Goal: Task Accomplishment & Management: Complete application form

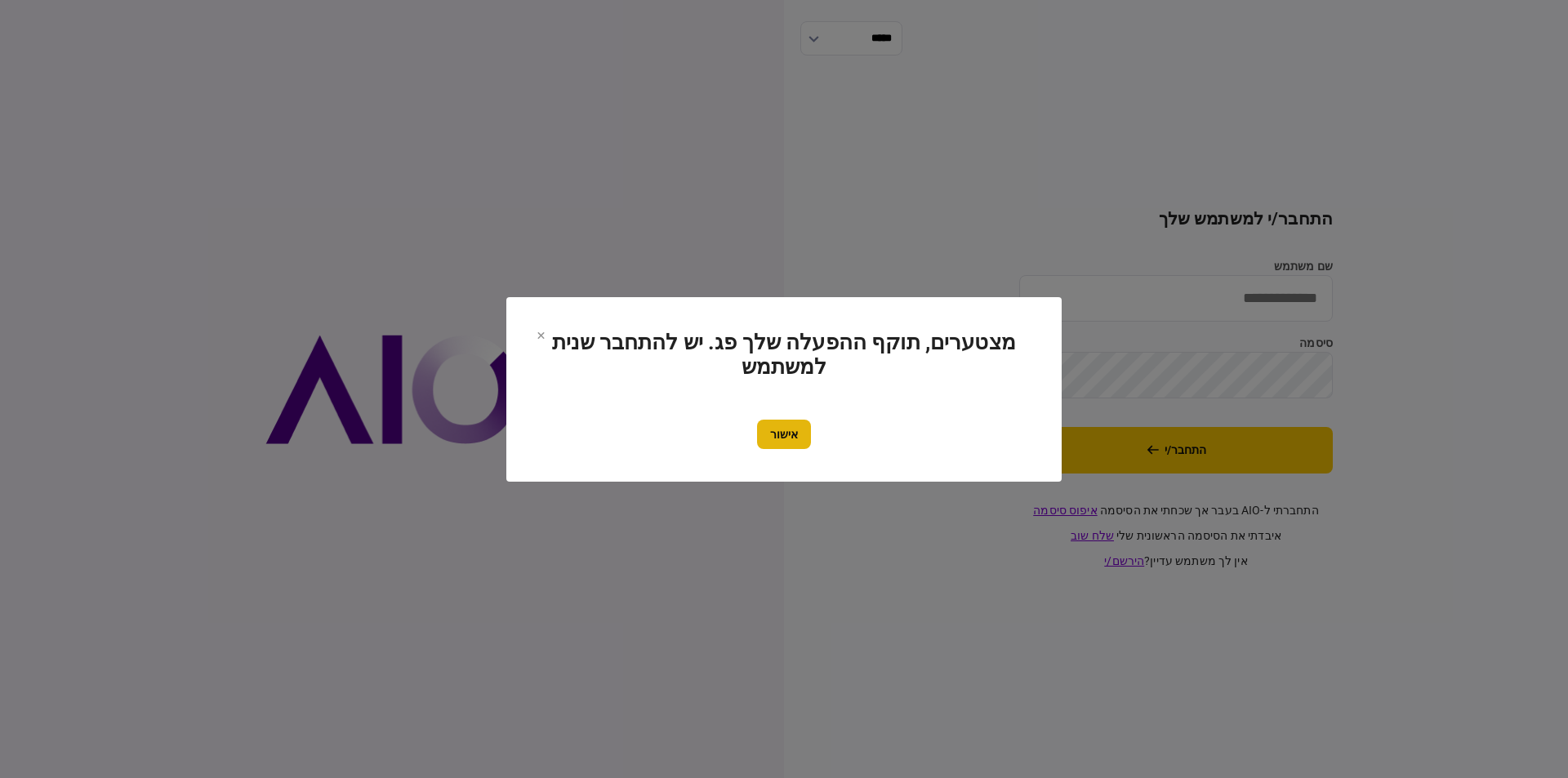
click at [778, 441] on button "אישור" at bounding box center [784, 435] width 54 height 29
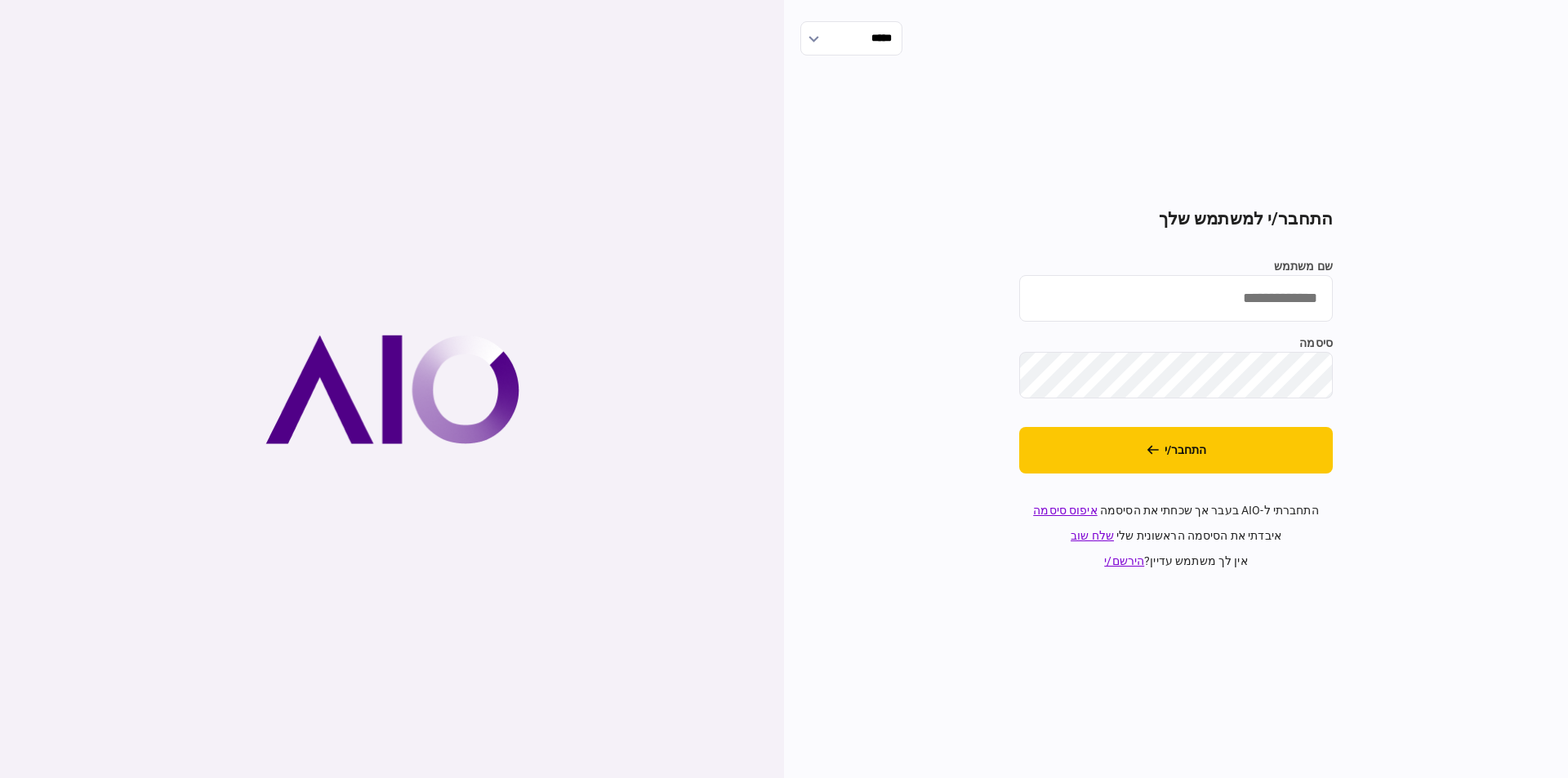
click at [1221, 301] on input "שם משתמש" at bounding box center [1176, 299] width 313 height 46
type input "*********"
click at [1019, 427] on button "התחבר/י" at bounding box center [1176, 450] width 313 height 46
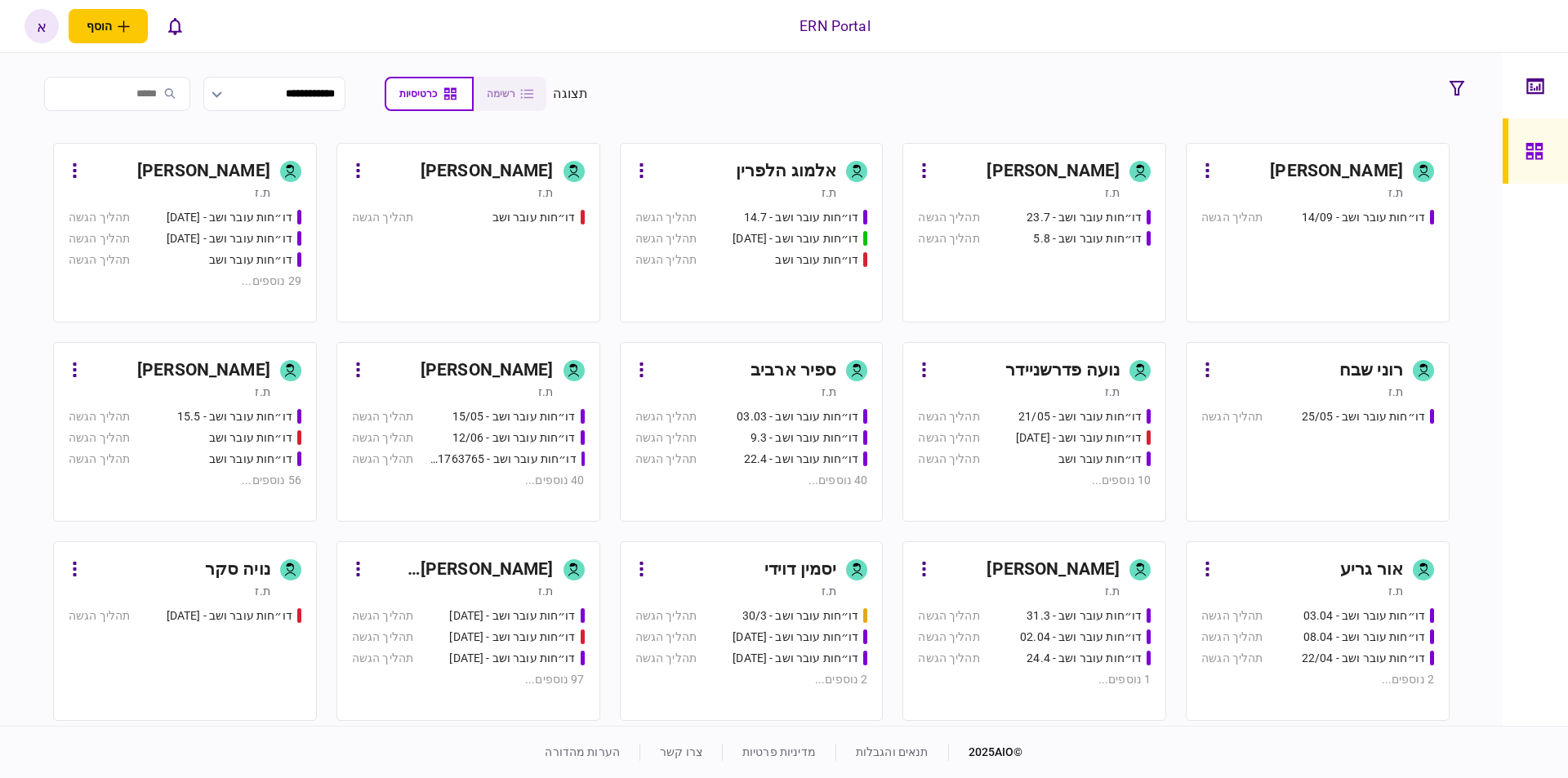
click at [541, 573] on div "[PERSON_NAME] [PERSON_NAME]" at bounding box center [462, 570] width 183 height 26
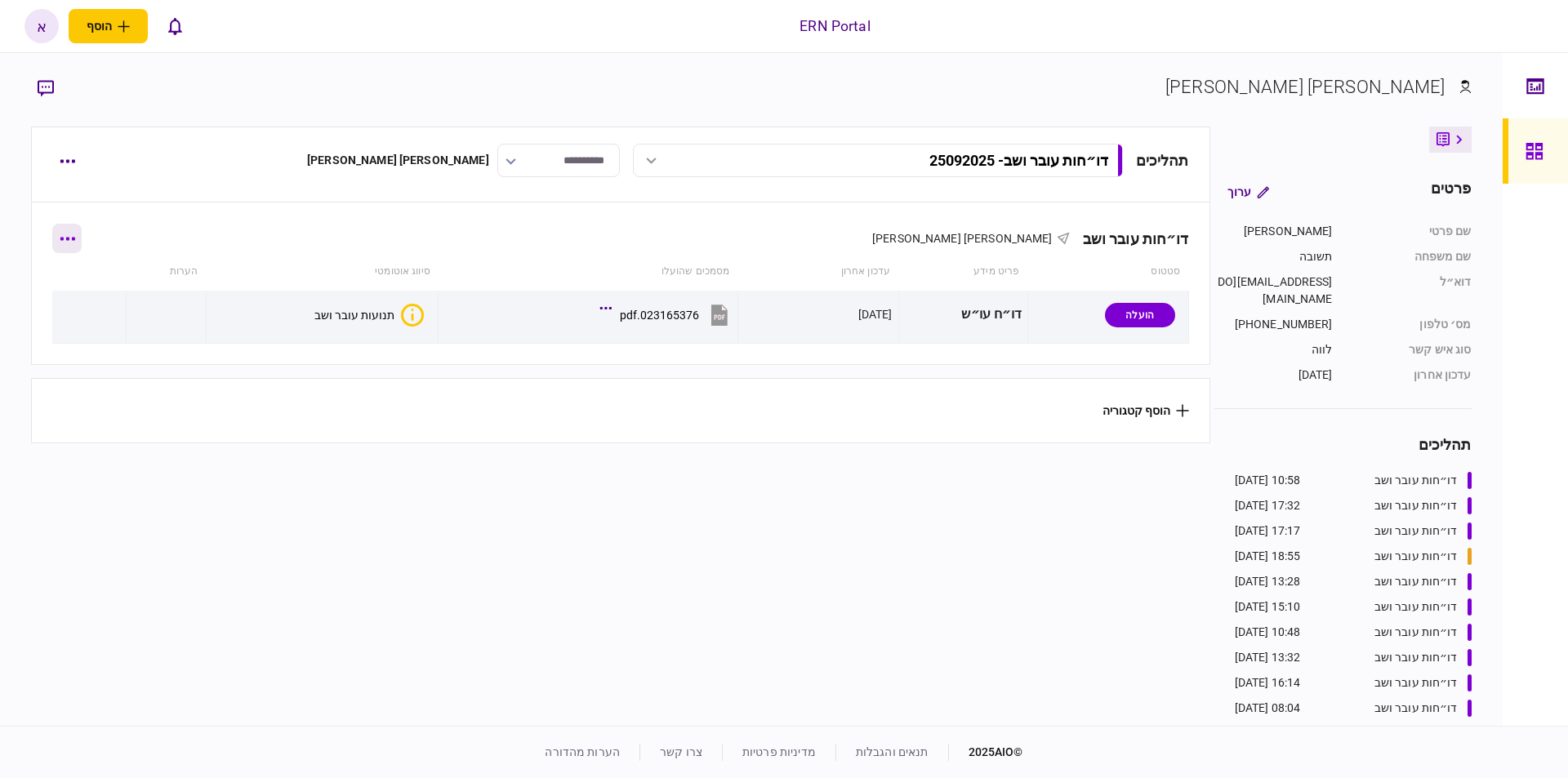
click at [69, 238] on button "button" at bounding box center [67, 238] width 29 height 29
click at [102, 315] on li "הוסף מסמך" at bounding box center [79, 307] width 133 height 36
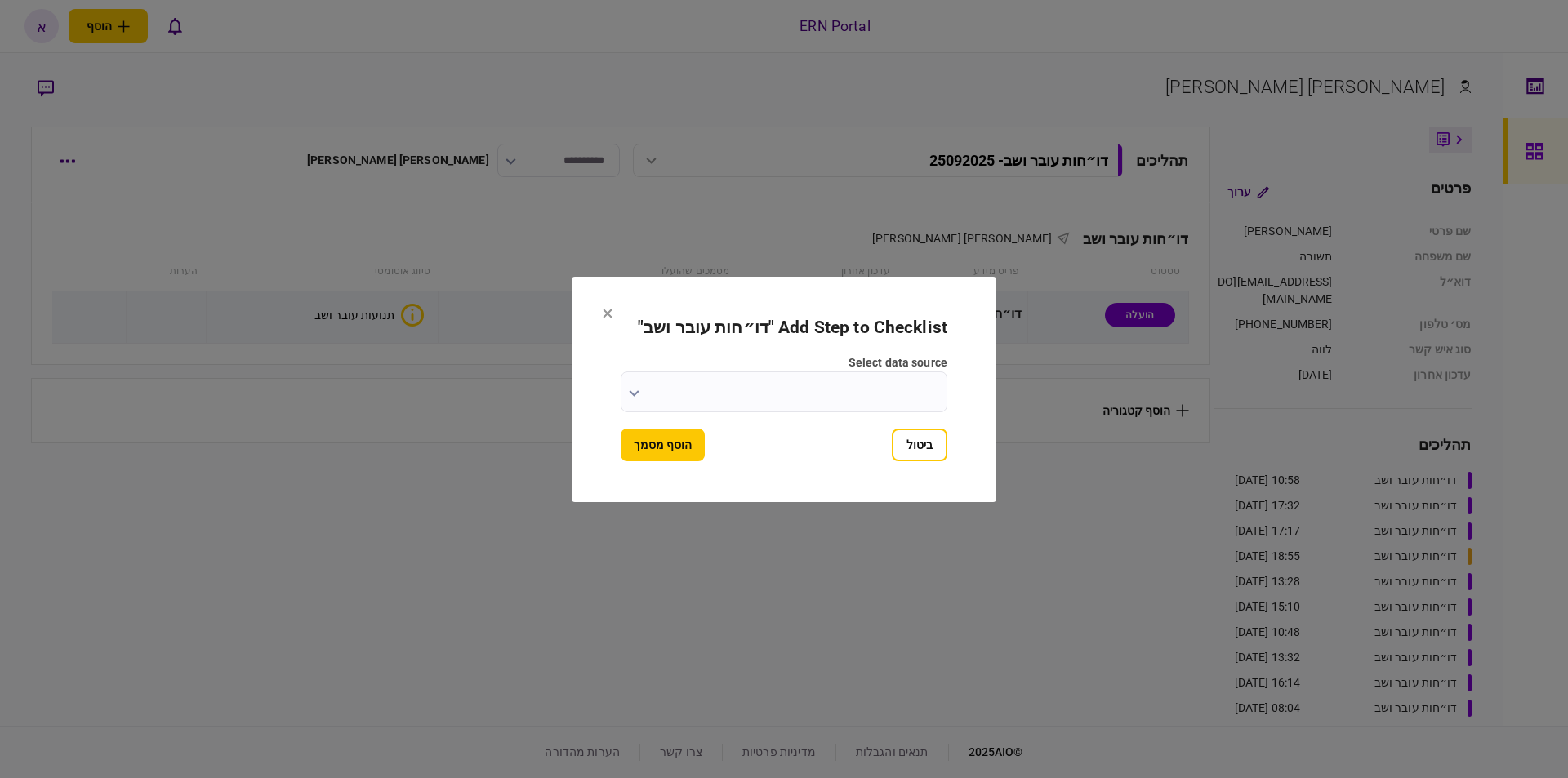
click at [867, 398] on input "select data source" at bounding box center [784, 392] width 327 height 40
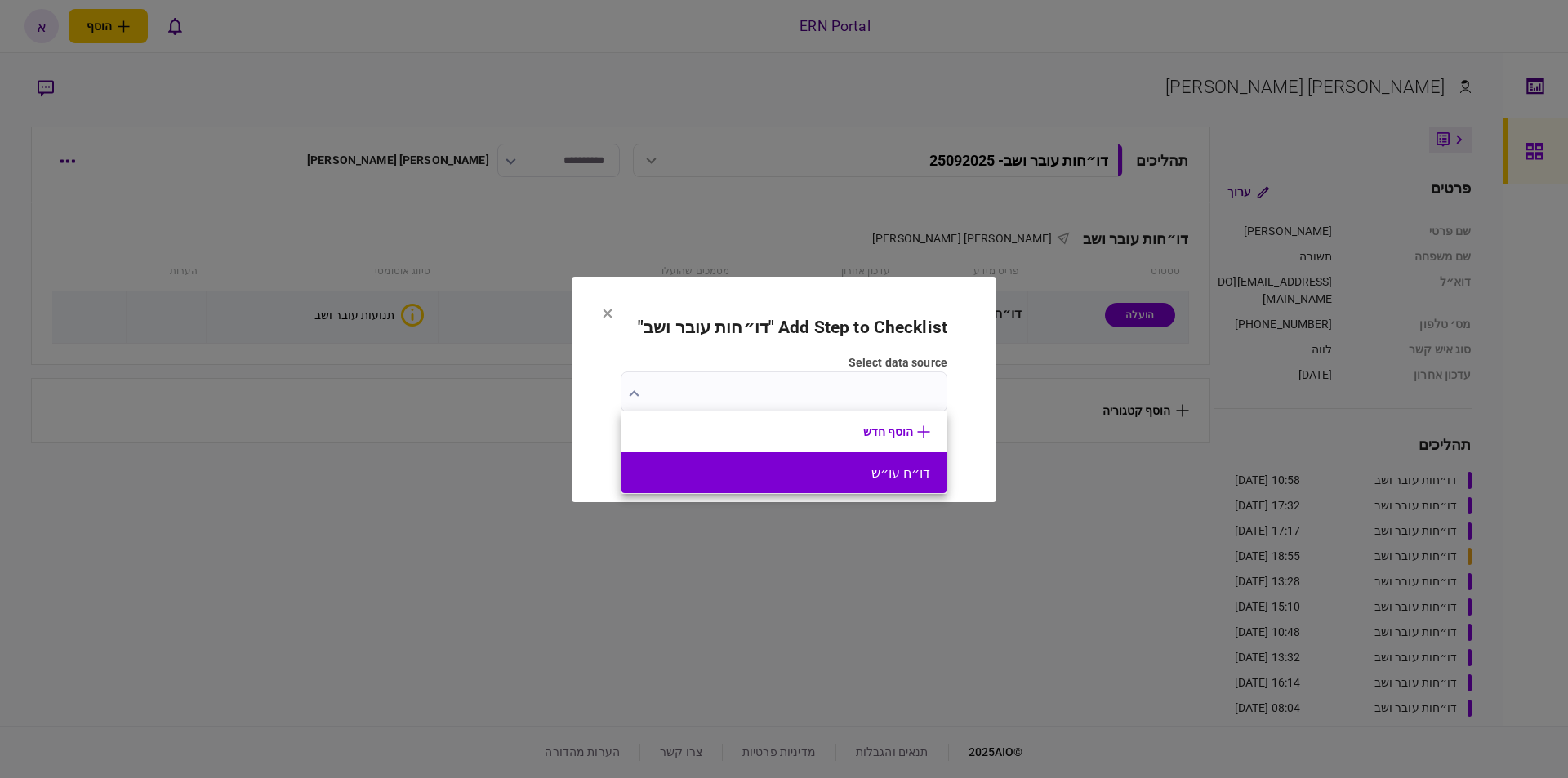
click at [903, 472] on button "דו״ח עו״ש" at bounding box center [784, 473] width 293 height 15
type input "*********"
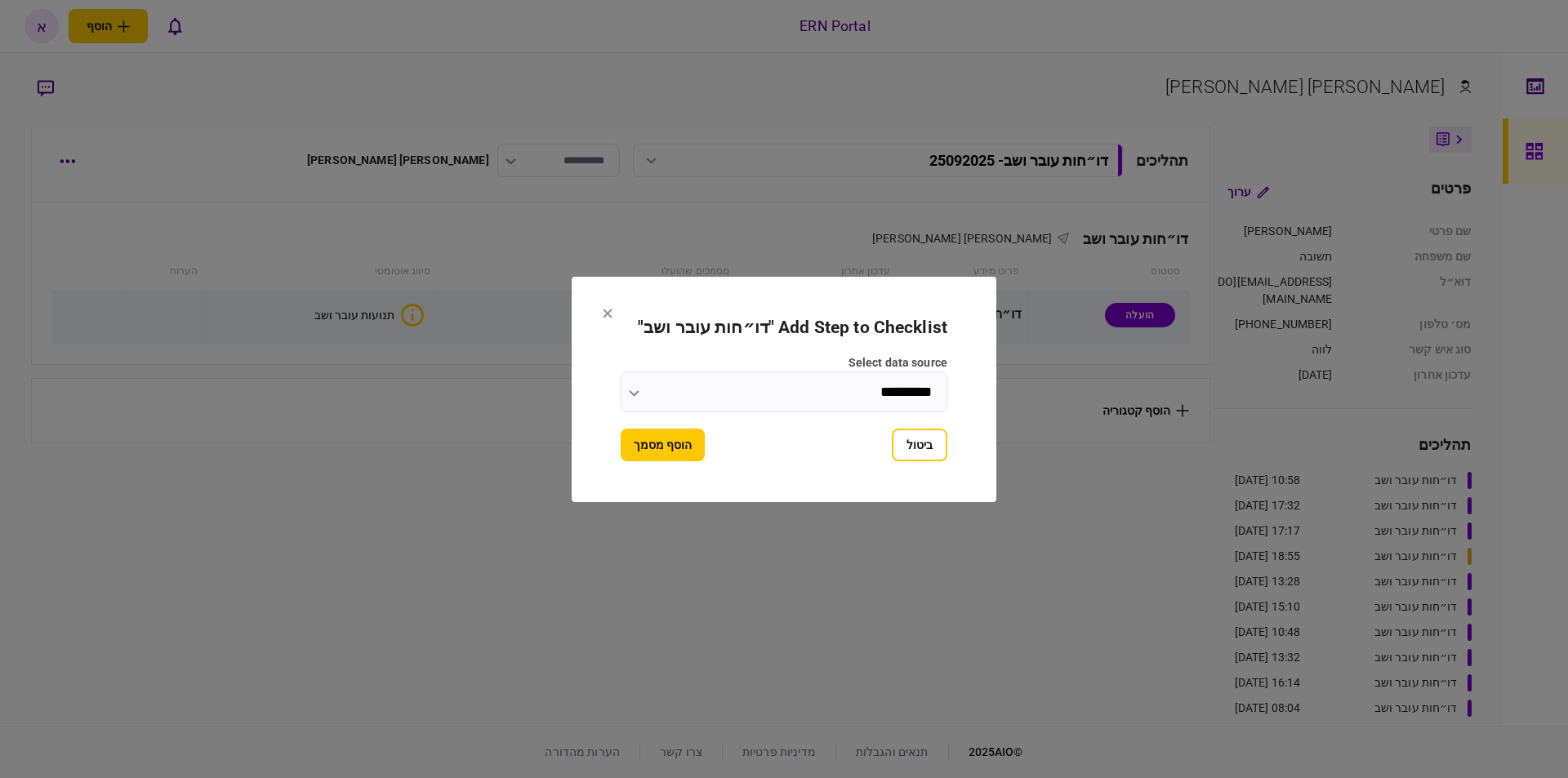
click at [677, 452] on button "הוסף מסמך" at bounding box center [663, 445] width 84 height 33
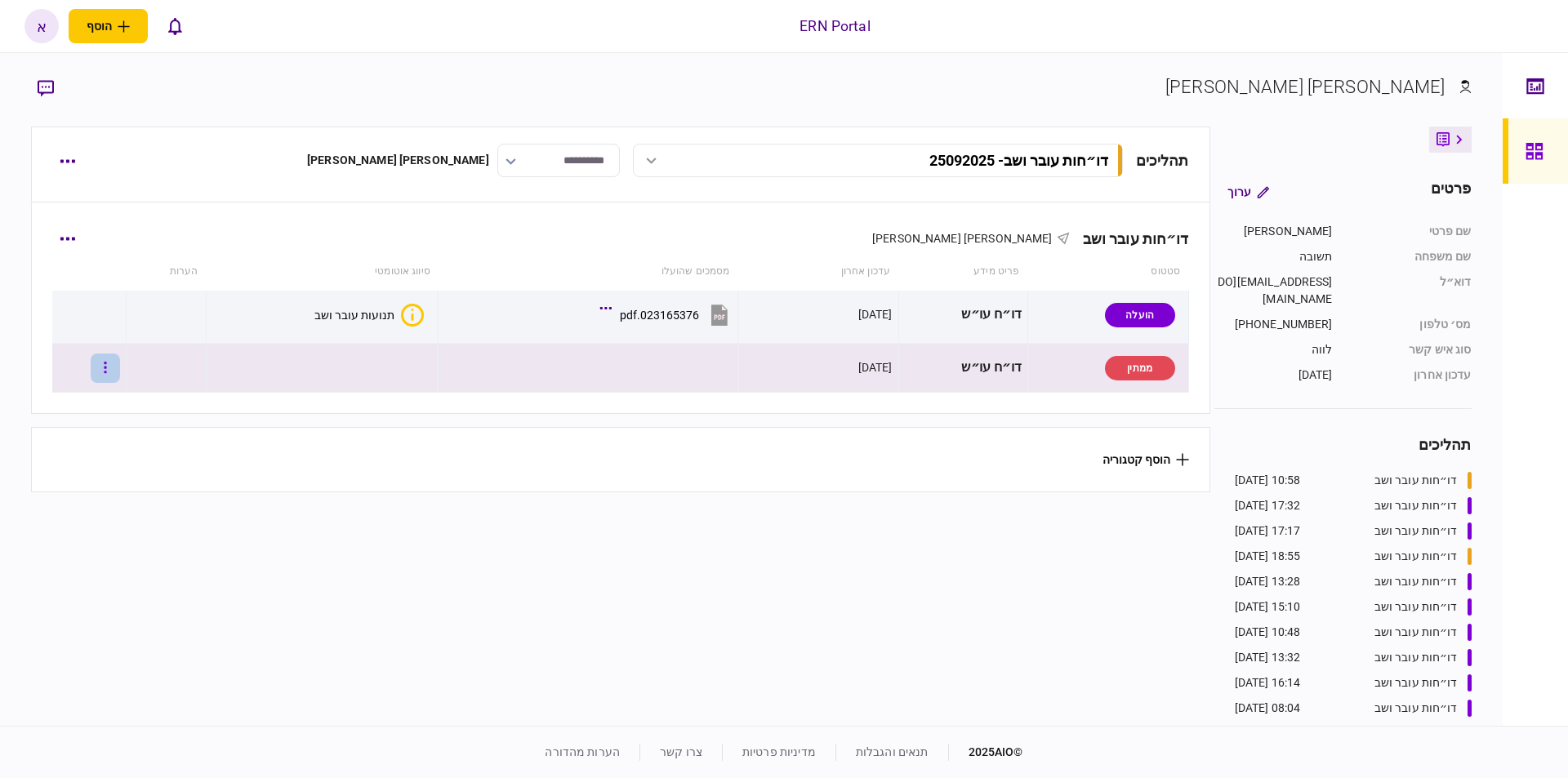
click at [120, 372] on button "button" at bounding box center [105, 368] width 29 height 29
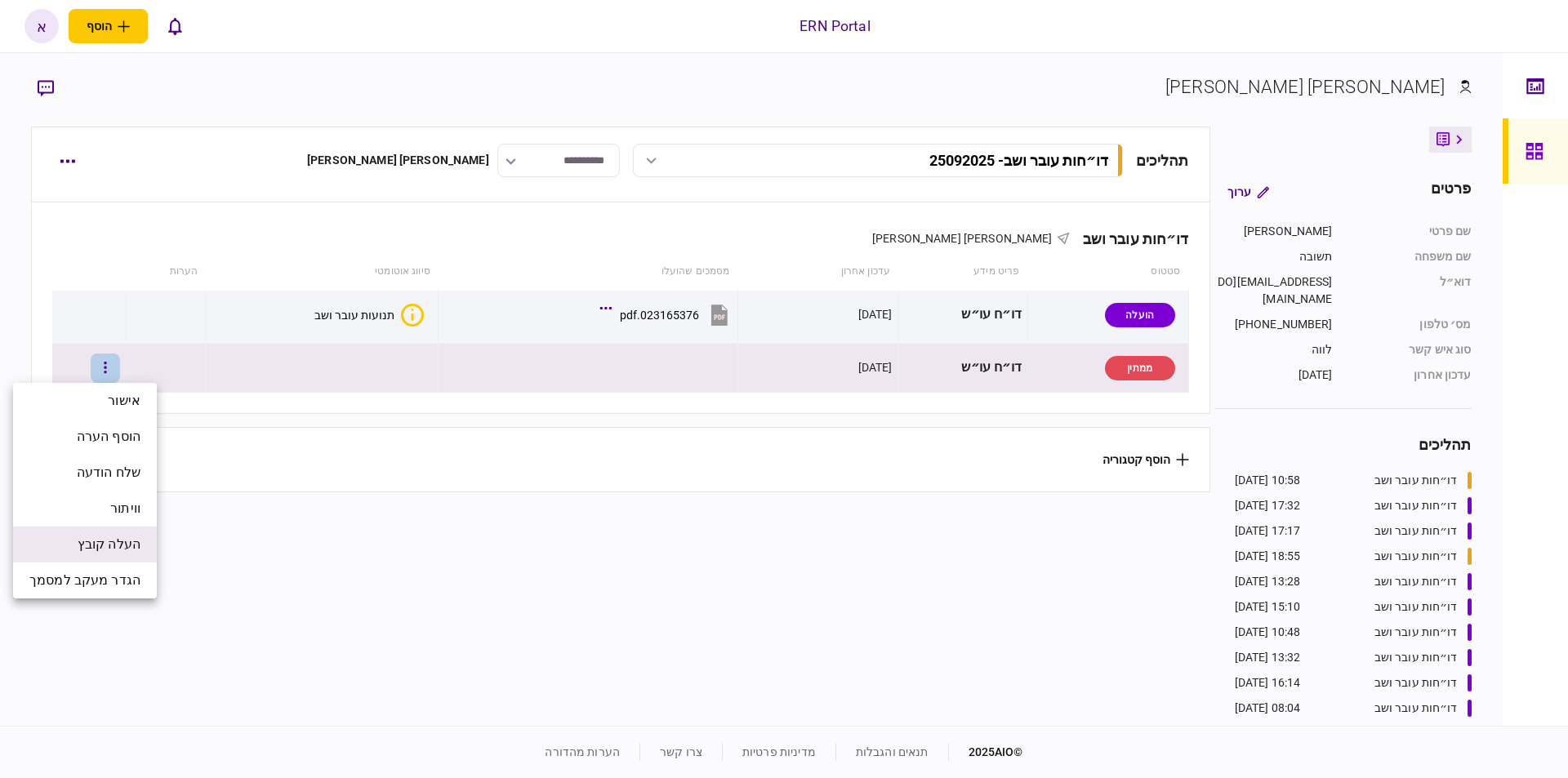
click at [136, 543] on span "העלה קובץ" at bounding box center [108, 545] width 63 height 20
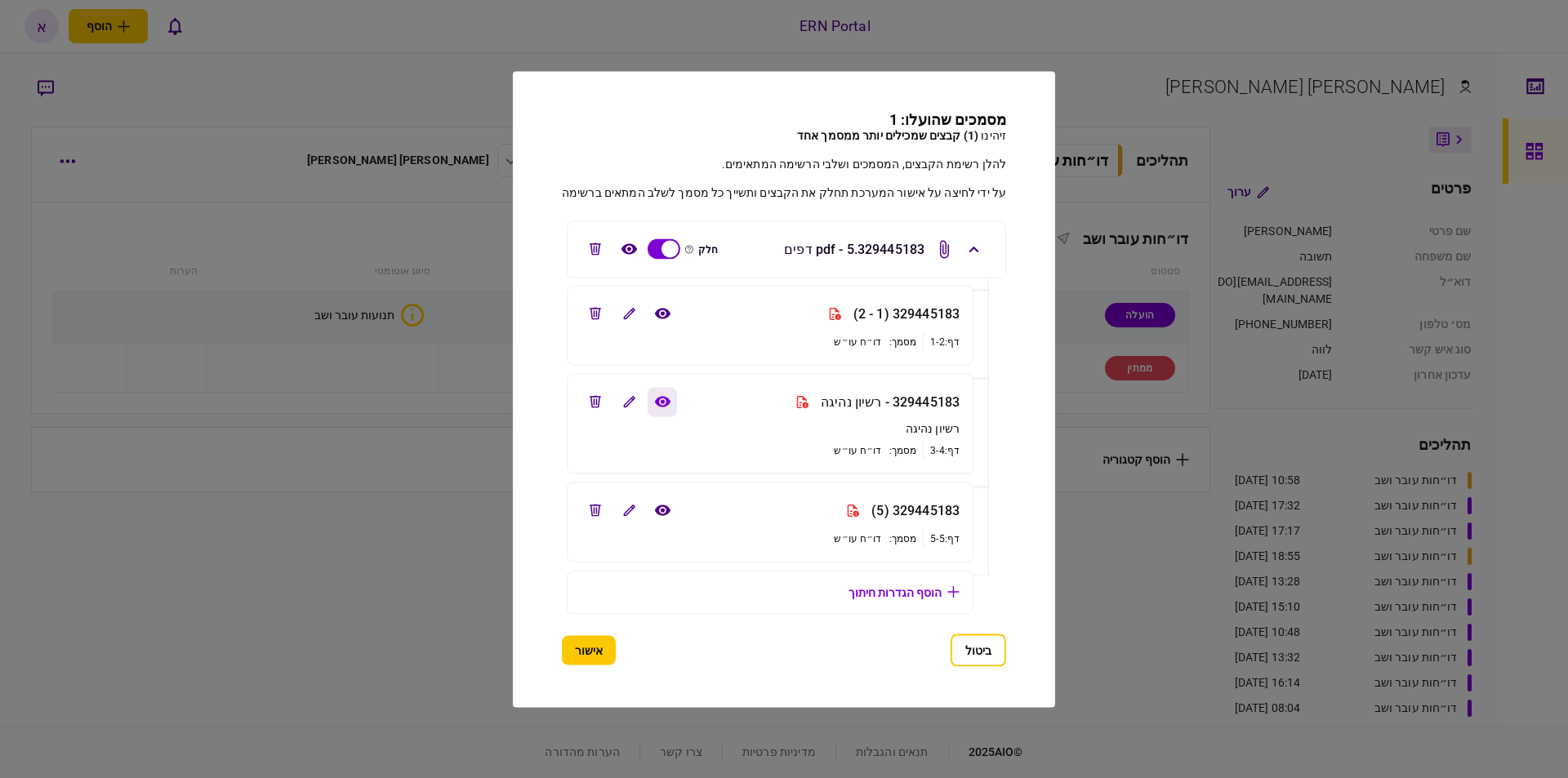
click at [664, 403] on icon "view file" at bounding box center [662, 402] width 17 height 12
click at [660, 504] on icon "view file" at bounding box center [662, 509] width 15 height 10
click at [661, 313] on icon "view file" at bounding box center [662, 314] width 17 height 12
click at [583, 642] on button "אישור" at bounding box center [589, 650] width 54 height 29
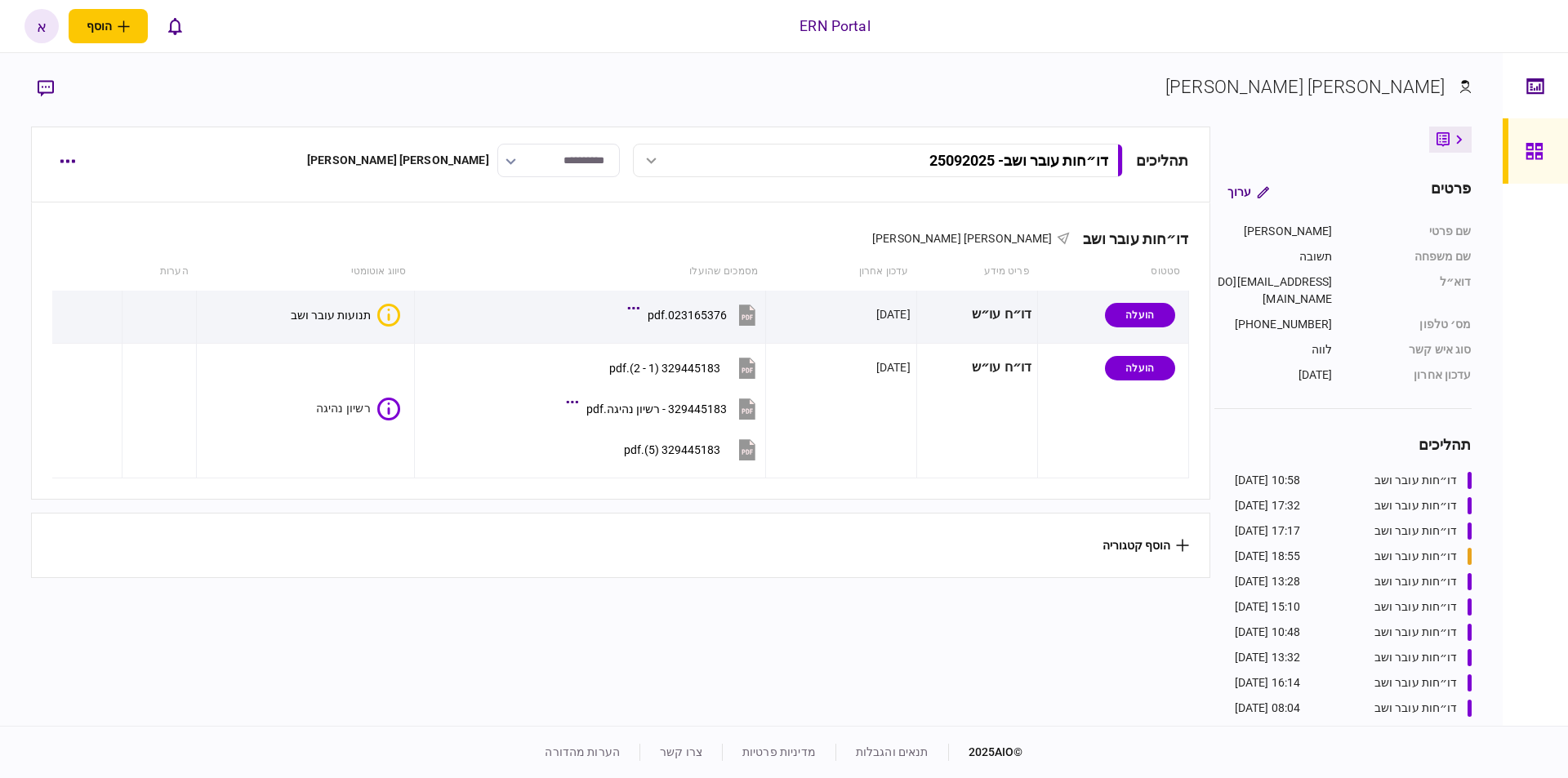
click at [652, 628] on section "תהליכים דו״חות עובר ושב - 25092025 דו״חות עובר ושב - 25092025 10:58 25/09/2025 …" at bounding box center [620, 424] width 1178 height 596
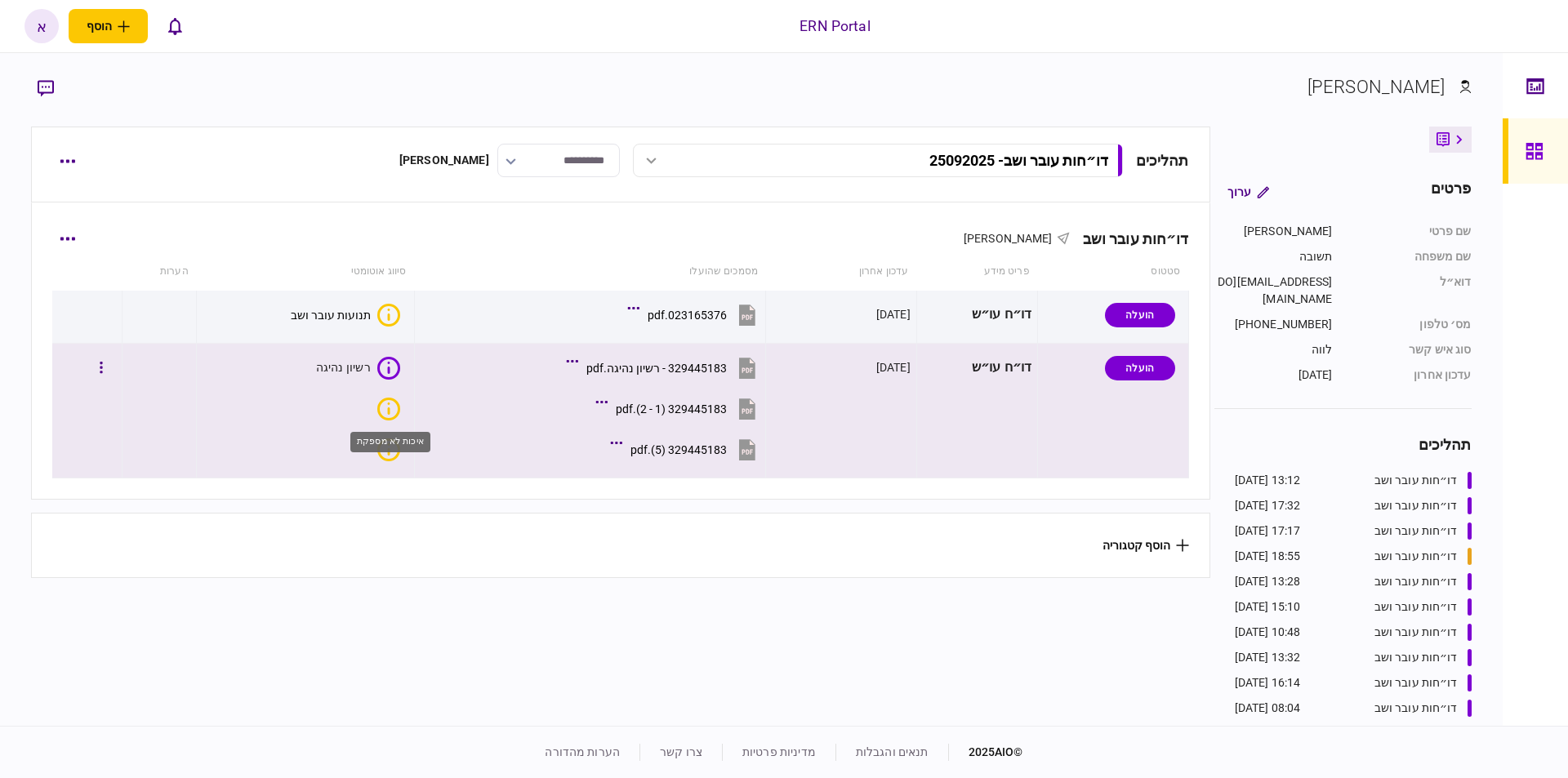
click at [377, 415] on icon "איכות לא מספקת" at bounding box center [388, 409] width 23 height 23
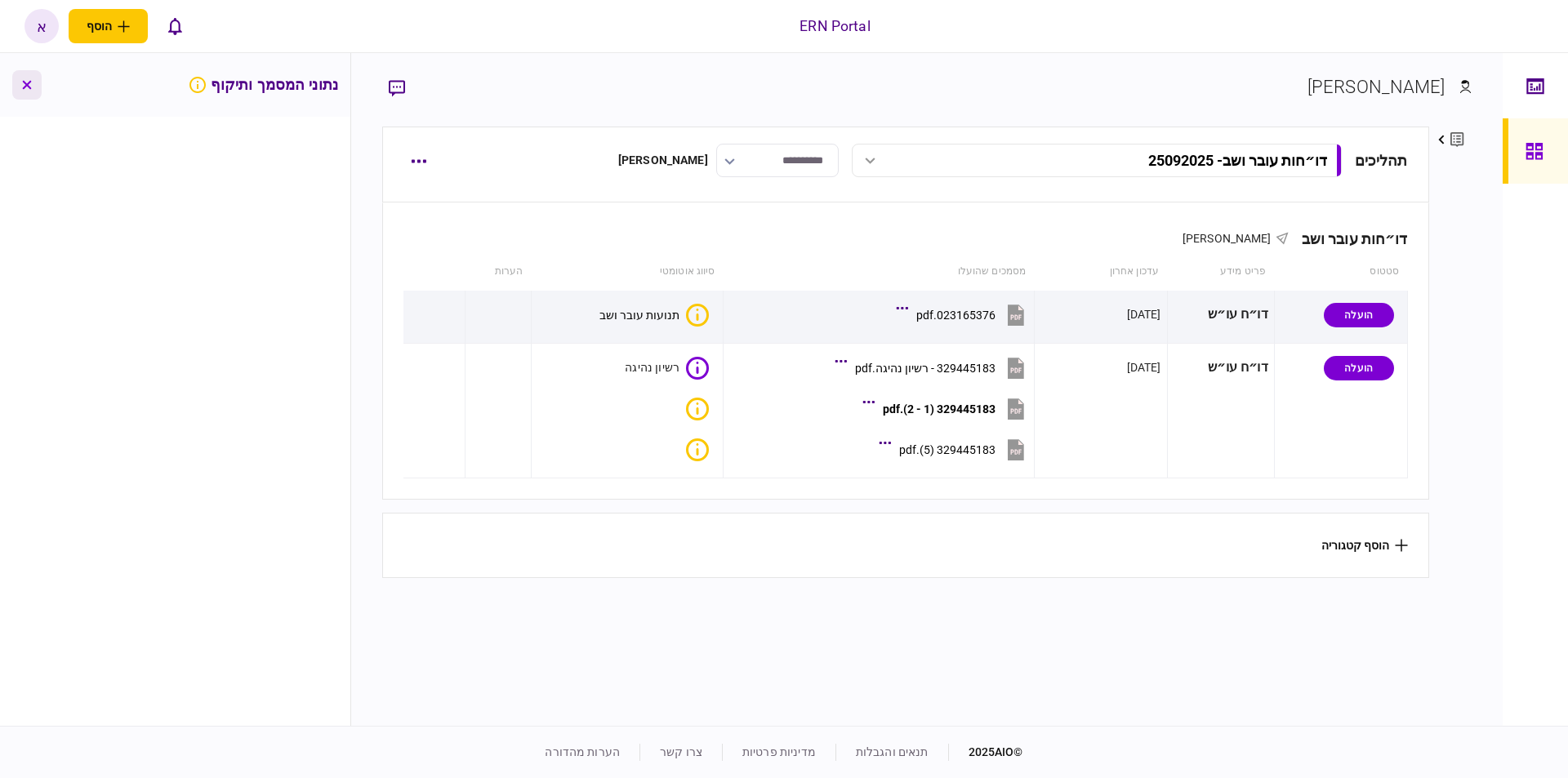
click at [18, 84] on button "button" at bounding box center [27, 85] width 29 height 29
